Goal: Obtain resource: Download file/media

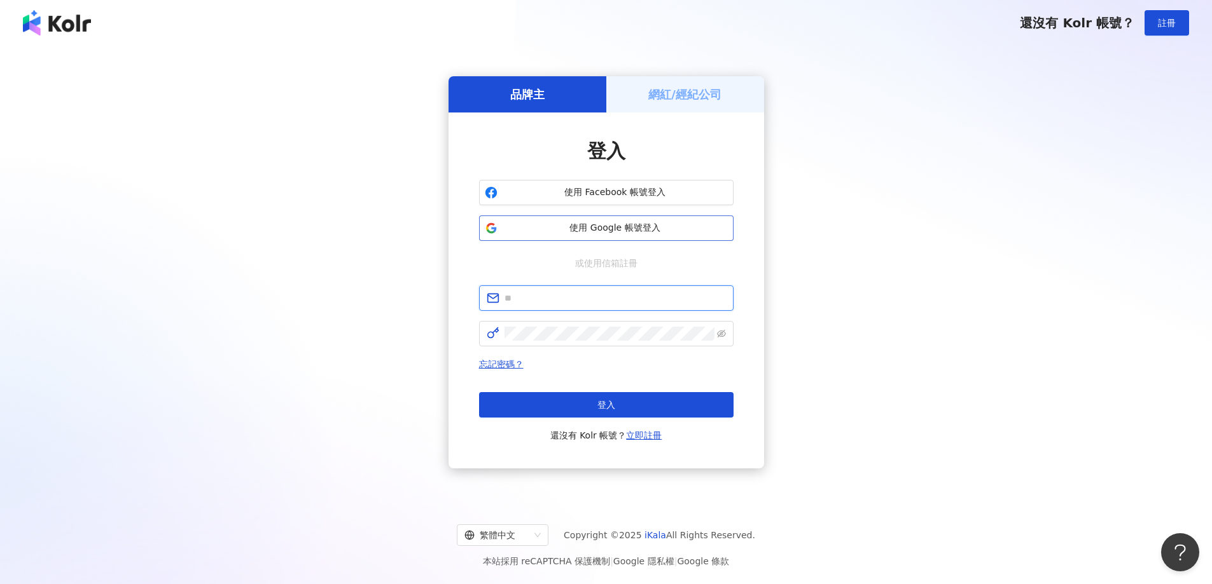
type input "**********"
click at [625, 225] on span "使用 Google 帳號登入" at bounding box center [614, 228] width 225 height 13
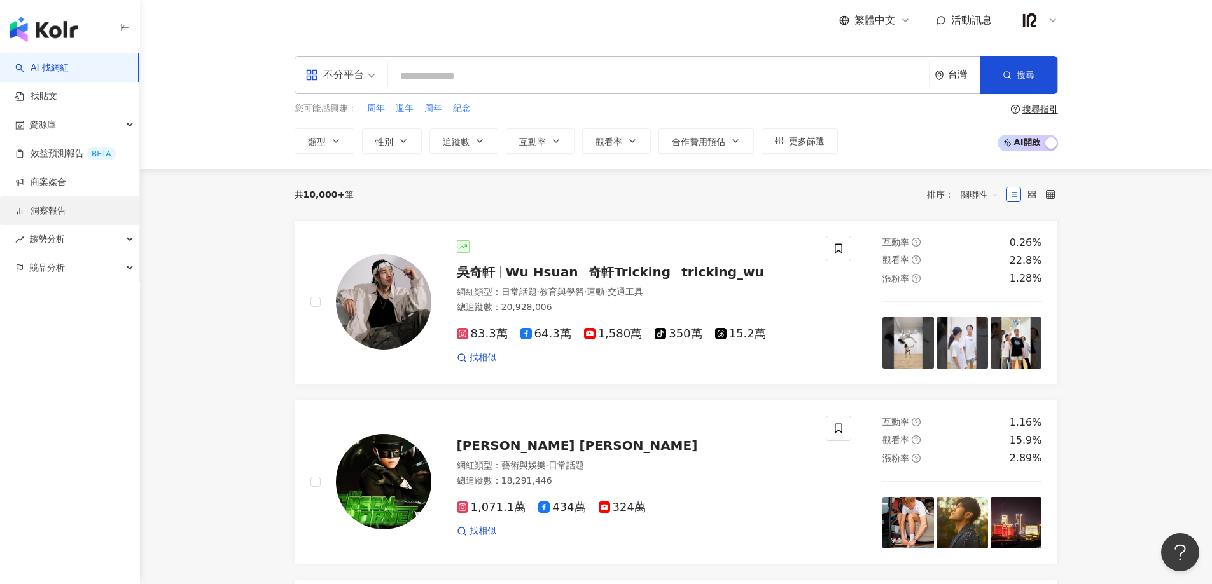
click at [66, 211] on link "洞察報告" at bounding box center [40, 211] width 51 height 13
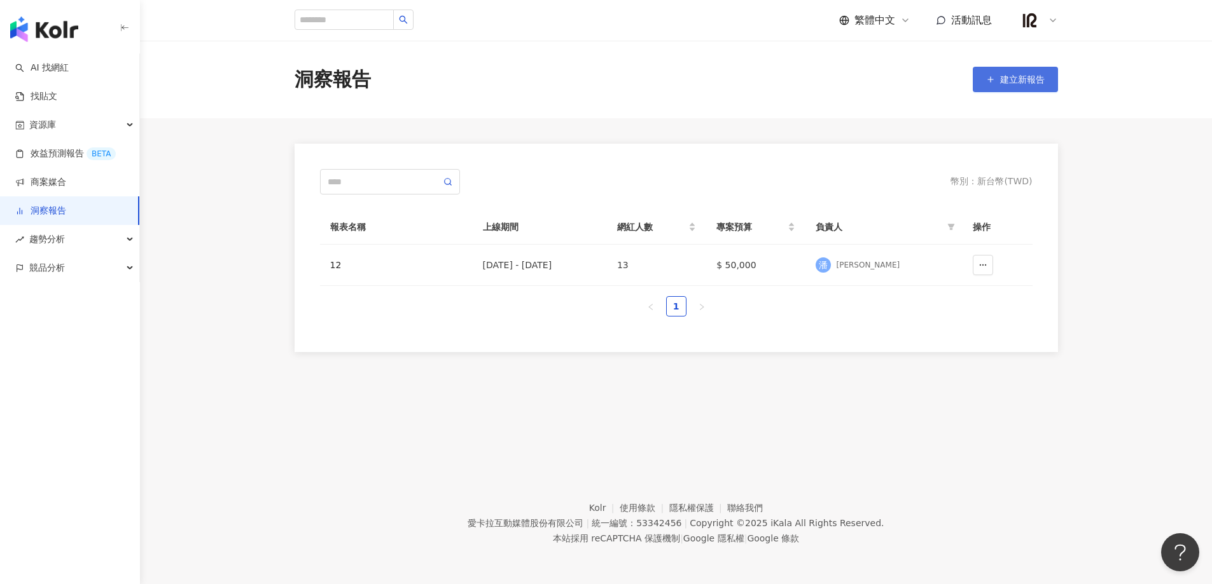
click at [981, 76] on button "建立新報告" at bounding box center [1014, 79] width 85 height 25
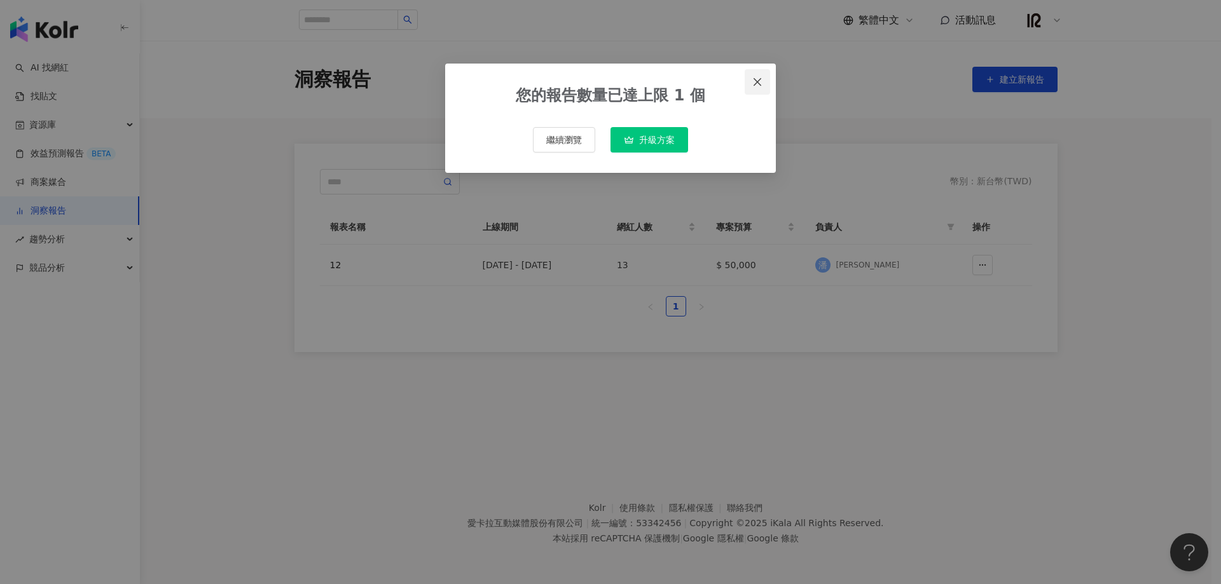
click at [759, 81] on icon "close" at bounding box center [758, 82] width 8 height 8
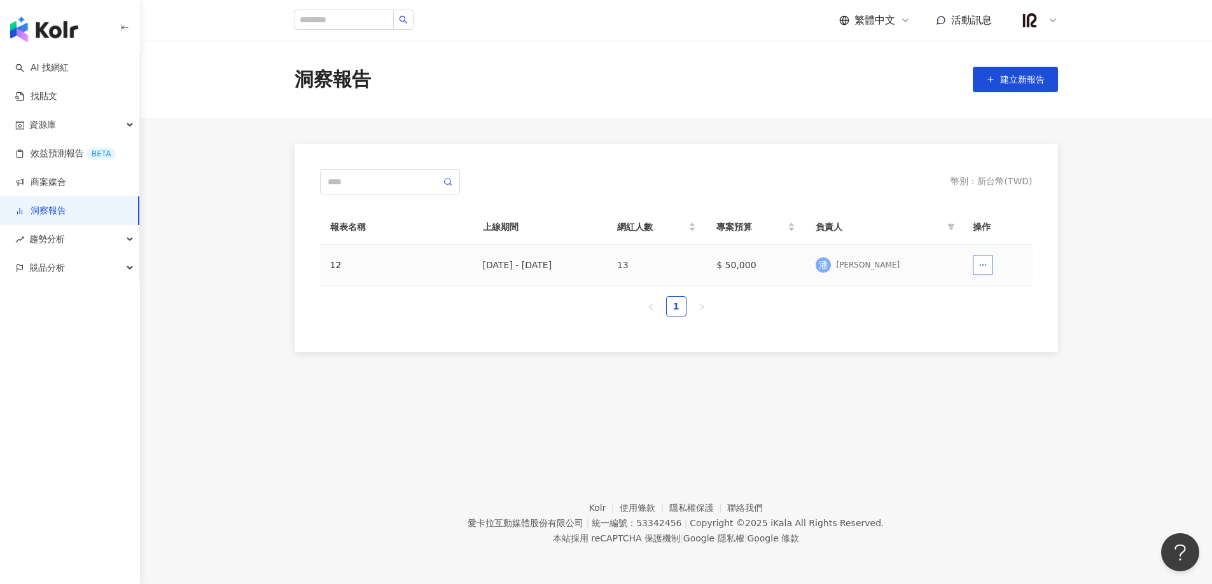
click at [986, 265] on icon "button" at bounding box center [982, 265] width 9 height 9
click at [1088, 268] on main "洞察報告 建立新報告 幣別 ： 新台幣 ( TWD ) 報表名稱 上線期間 網紅人數 專案預算 負責人 操作 12 [DATE] - [DATE] 13 $ …" at bounding box center [676, 197] width 1072 height 312
click at [340, 267] on div "12" at bounding box center [396, 265] width 132 height 14
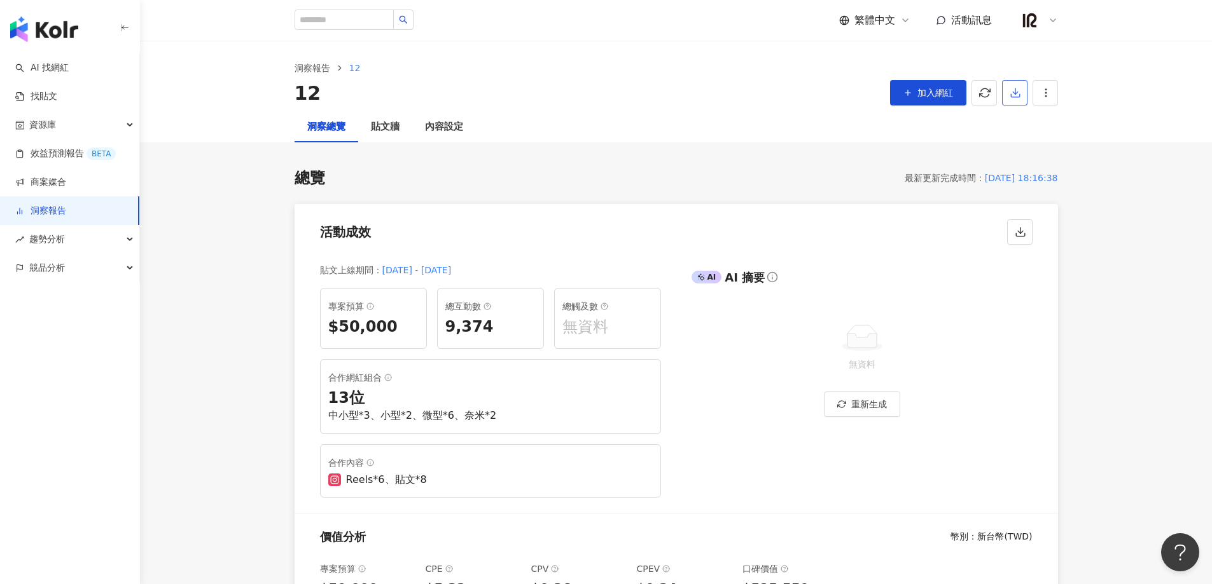
click at [1018, 86] on span "button" at bounding box center [1014, 92] width 11 height 13
click at [1042, 123] on span "匯出 PPT" at bounding box center [1034, 123] width 45 height 14
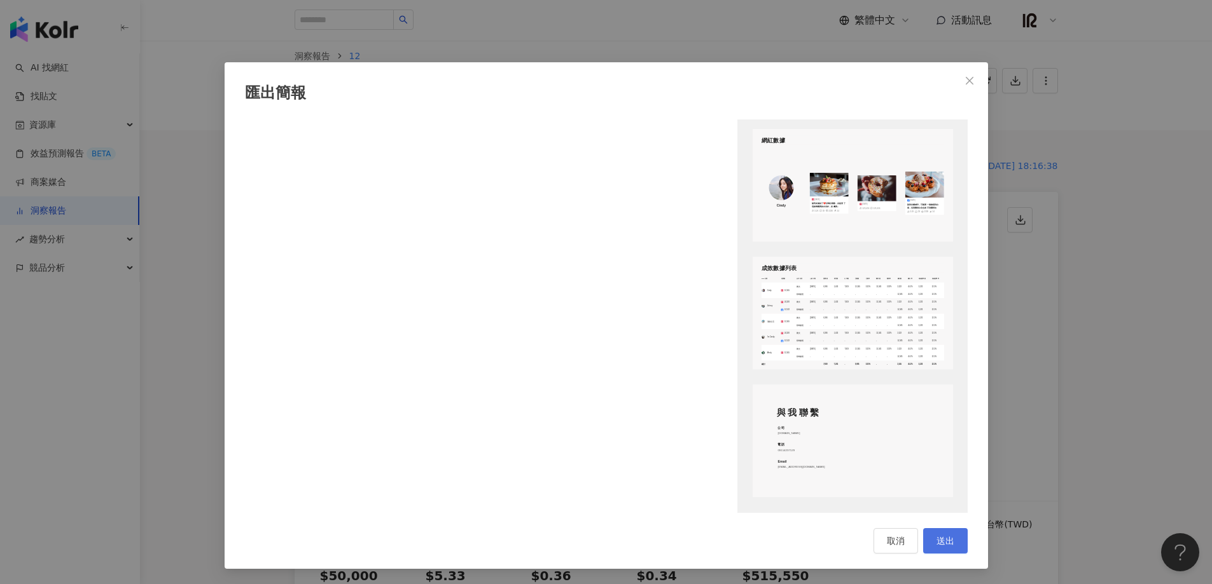
scroll to position [13, 0]
click at [943, 544] on span "送出" at bounding box center [945, 541] width 18 height 10
click at [897, 544] on span "取消" at bounding box center [896, 541] width 18 height 10
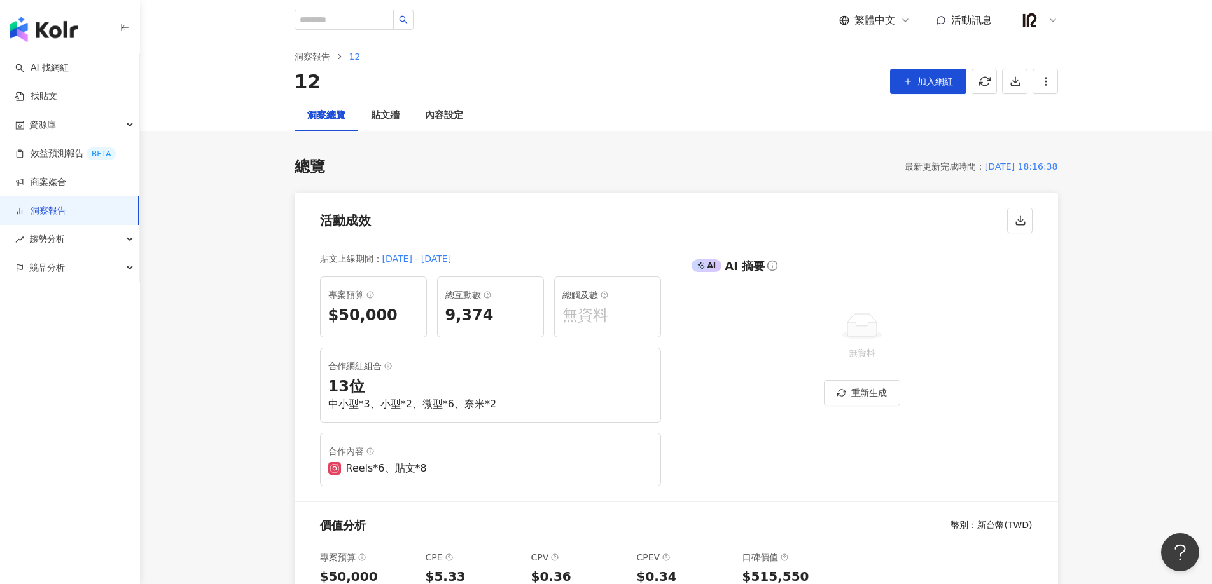
click at [1046, 84] on circle "button" at bounding box center [1045, 84] width 1 height 1
click at [1022, 91] on button "button" at bounding box center [1014, 81] width 25 height 25
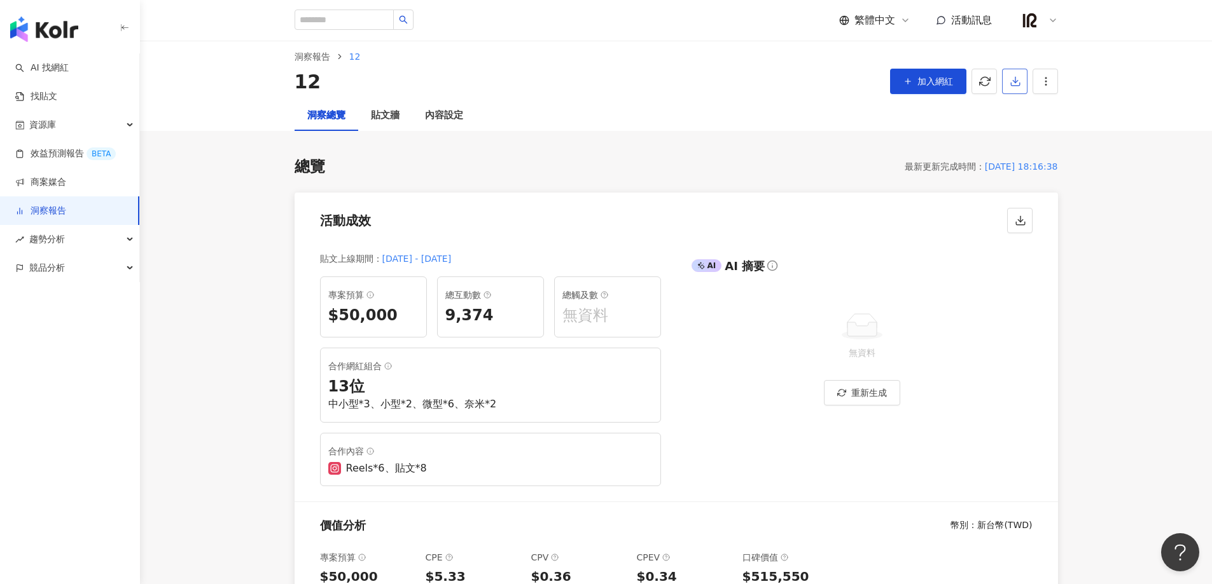
click at [1018, 83] on icon "button" at bounding box center [1014, 81] width 11 height 11
click at [1034, 141] on span "匯出 Excel" at bounding box center [1034, 137] width 45 height 14
click at [1105, 86] on div "洞察報告 12 12 加入網紅 匯出簡報 請選擇您欲匯出的項目 整體設定 全部 顯示平台 Instagram Facebook Youtube 自訂平台 網紅…" at bounding box center [676, 64] width 1072 height 71
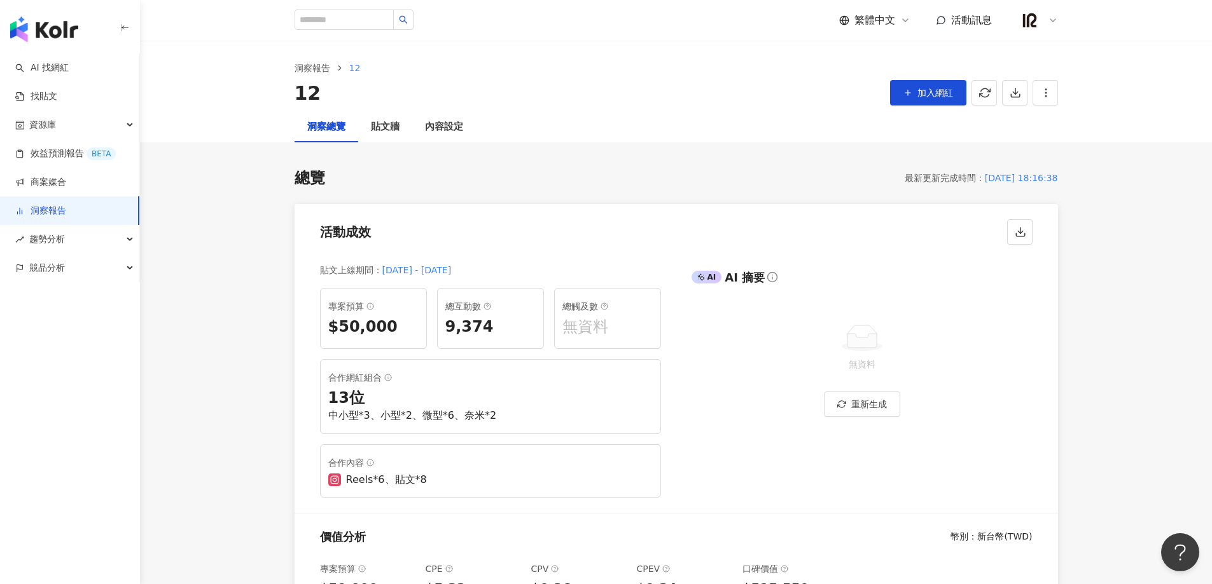
click at [1023, 14] on img at bounding box center [1030, 20] width 24 height 24
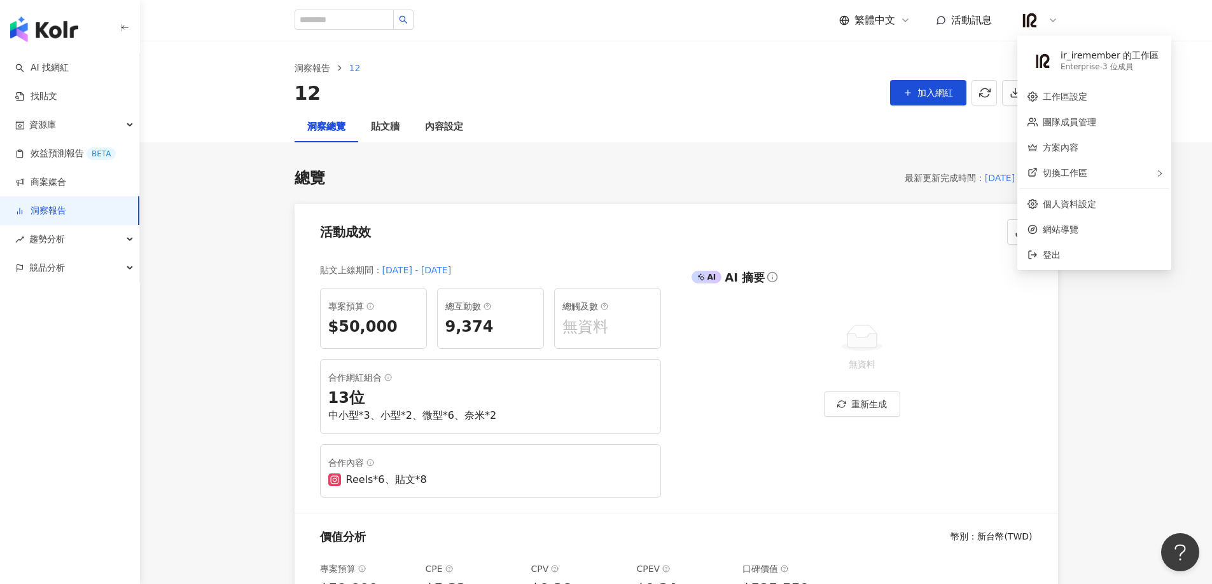
click at [1086, 67] on div "Enterprise - 3 位成員" at bounding box center [1109, 67] width 98 height 11
click at [1081, 208] on link "個人資料設定" at bounding box center [1068, 204] width 53 height 10
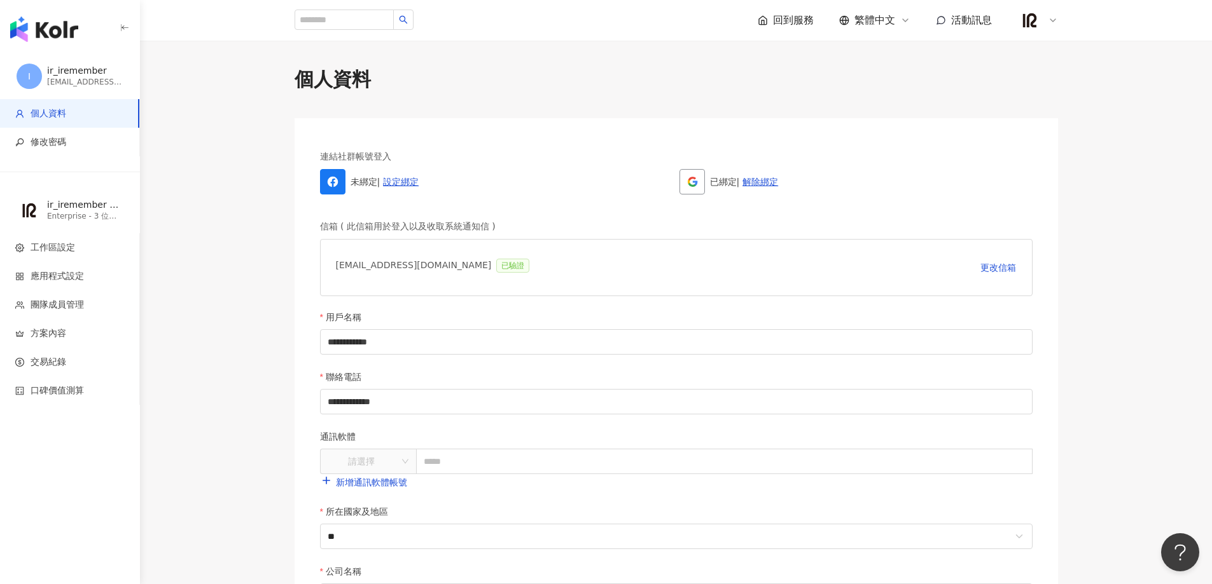
click at [125, 31] on icon "button" at bounding box center [125, 28] width 10 height 10
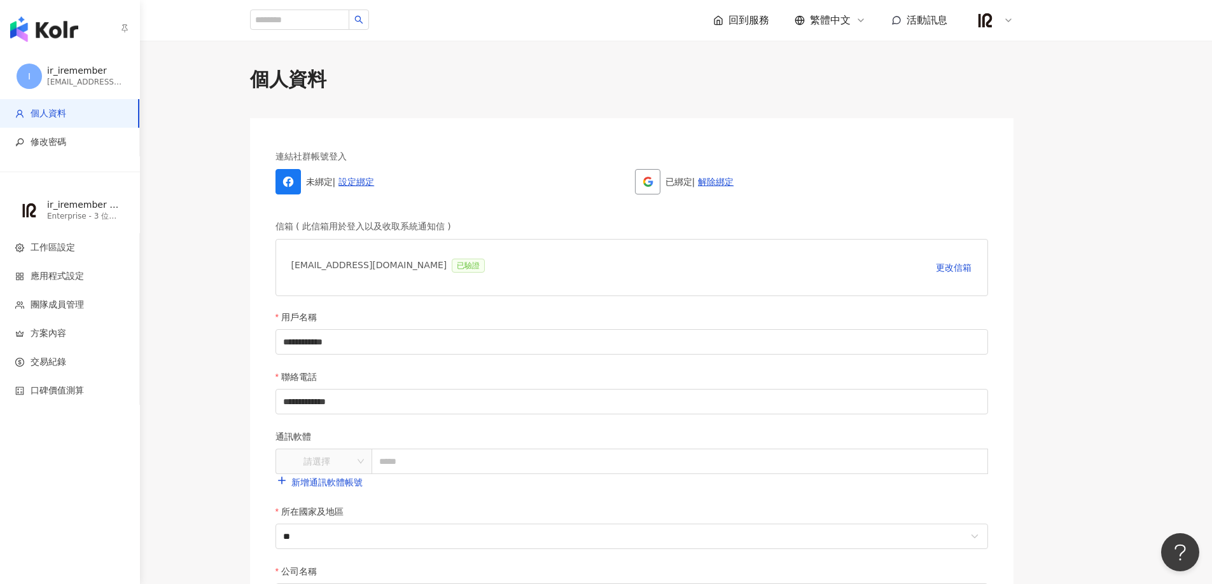
click at [71, 206] on div "ir_iremember 的工作區" at bounding box center [85, 205] width 76 height 13
click at [31, 24] on img "button" at bounding box center [44, 29] width 68 height 25
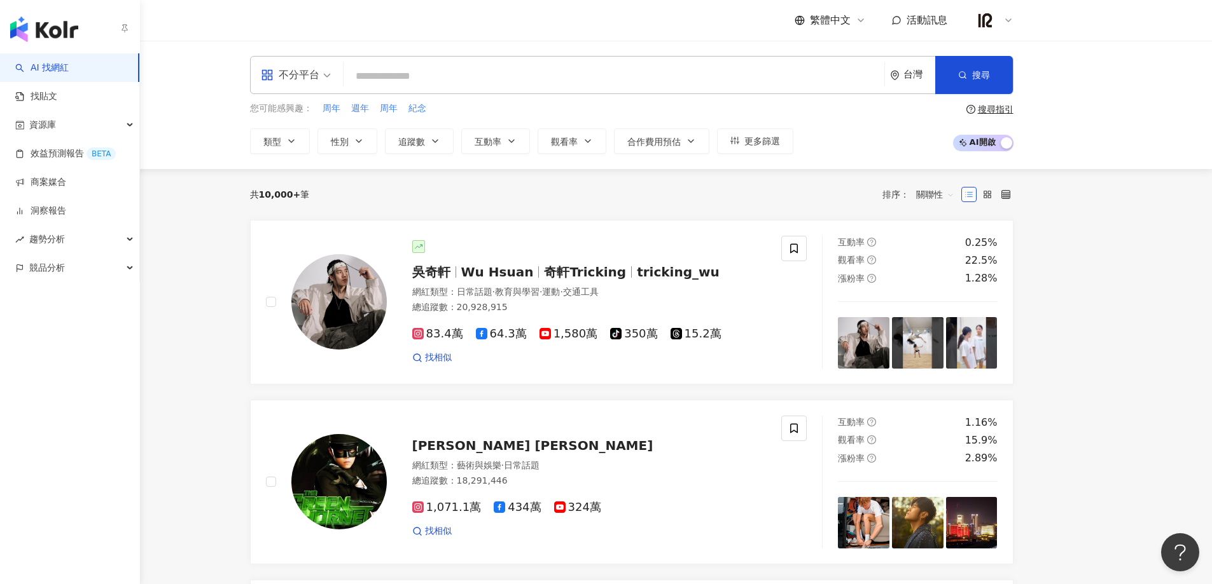
click at [125, 31] on icon "button" at bounding box center [125, 28] width 10 height 10
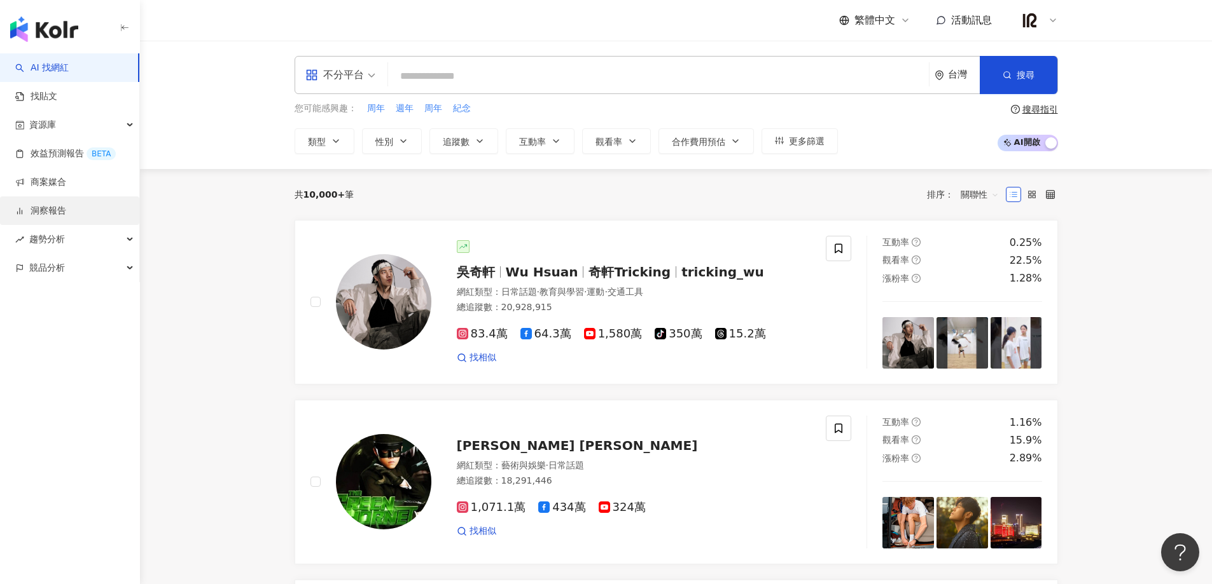
click at [66, 212] on link "洞察報告" at bounding box center [40, 211] width 51 height 13
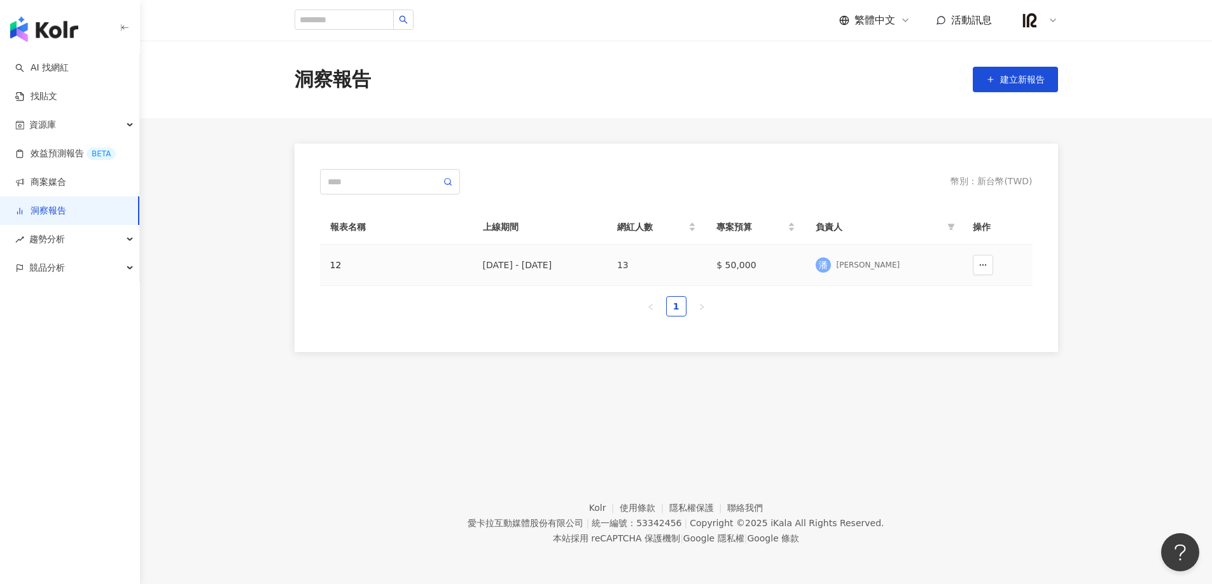
click at [340, 264] on div "12" at bounding box center [396, 265] width 132 height 14
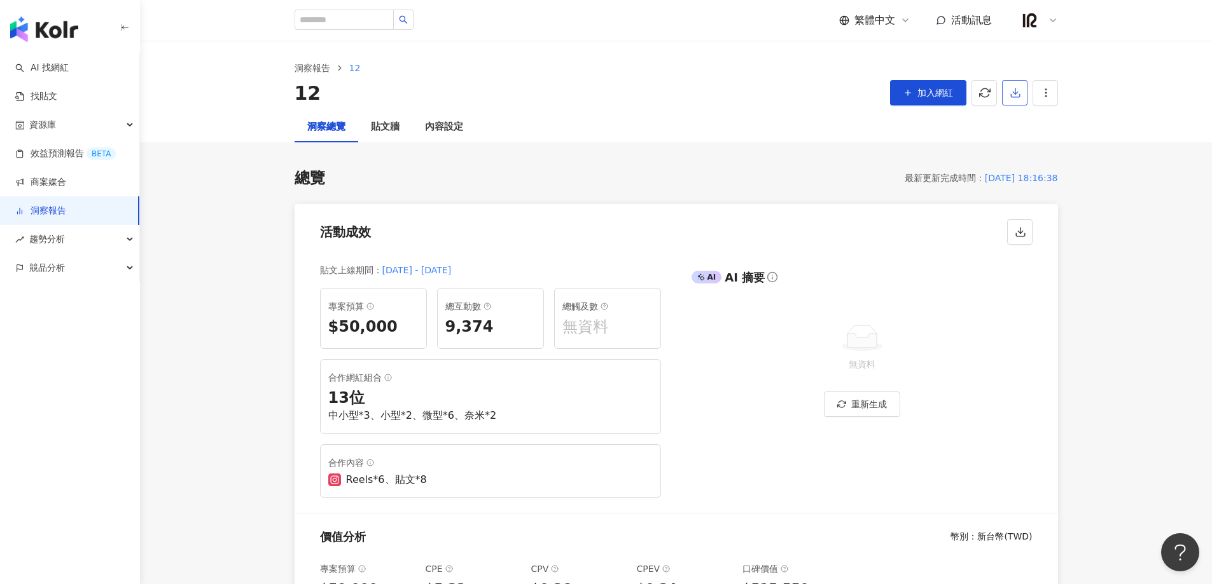
click at [1011, 98] on icon "button" at bounding box center [1014, 92] width 11 height 11
